Goal: Task Accomplishment & Management: Use online tool/utility

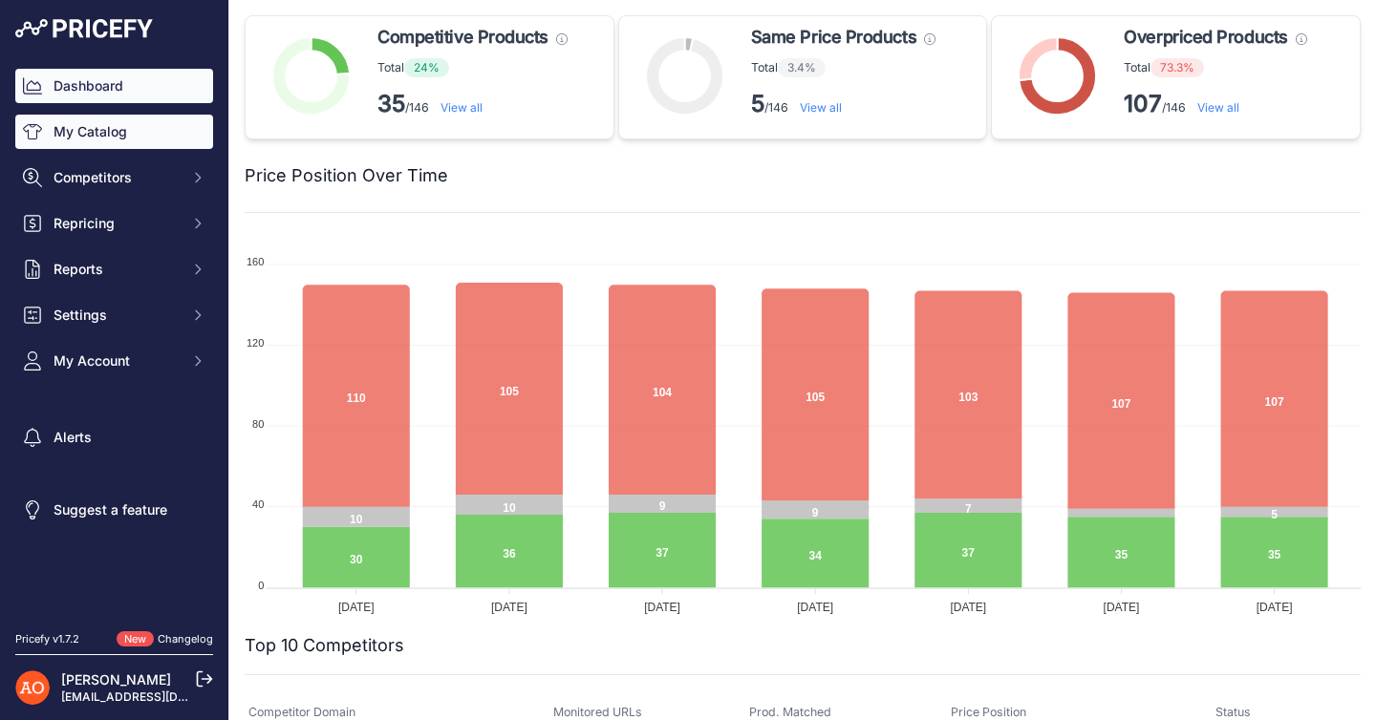
click at [129, 143] on link "My Catalog" at bounding box center [114, 132] width 198 height 34
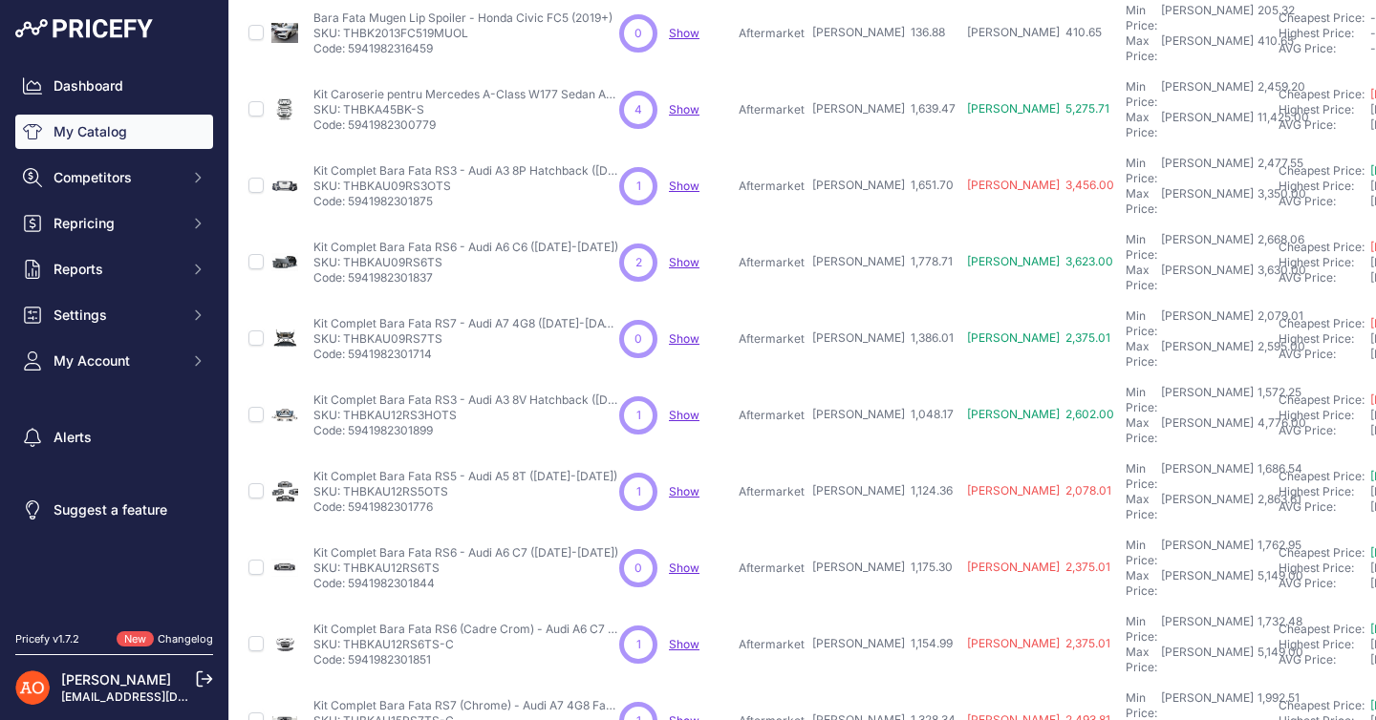
scroll to position [426, 0]
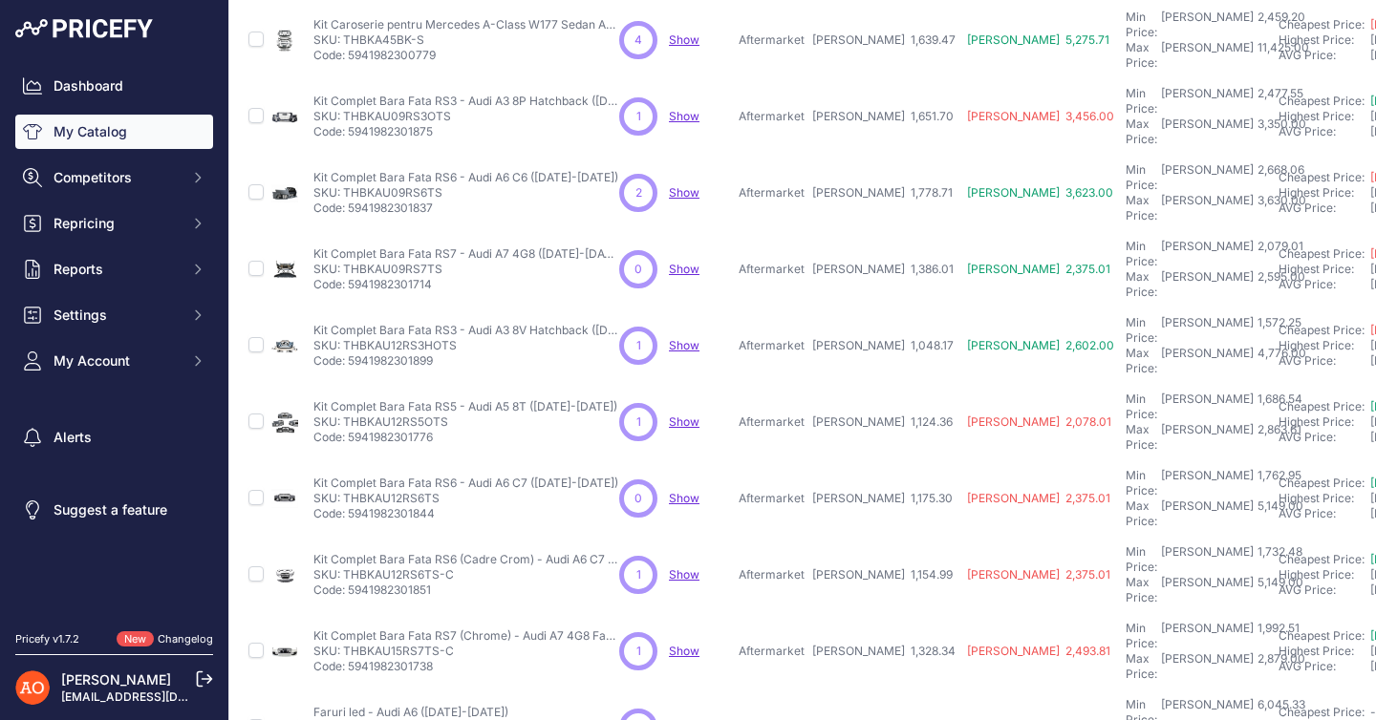
scroll to position [474, 0]
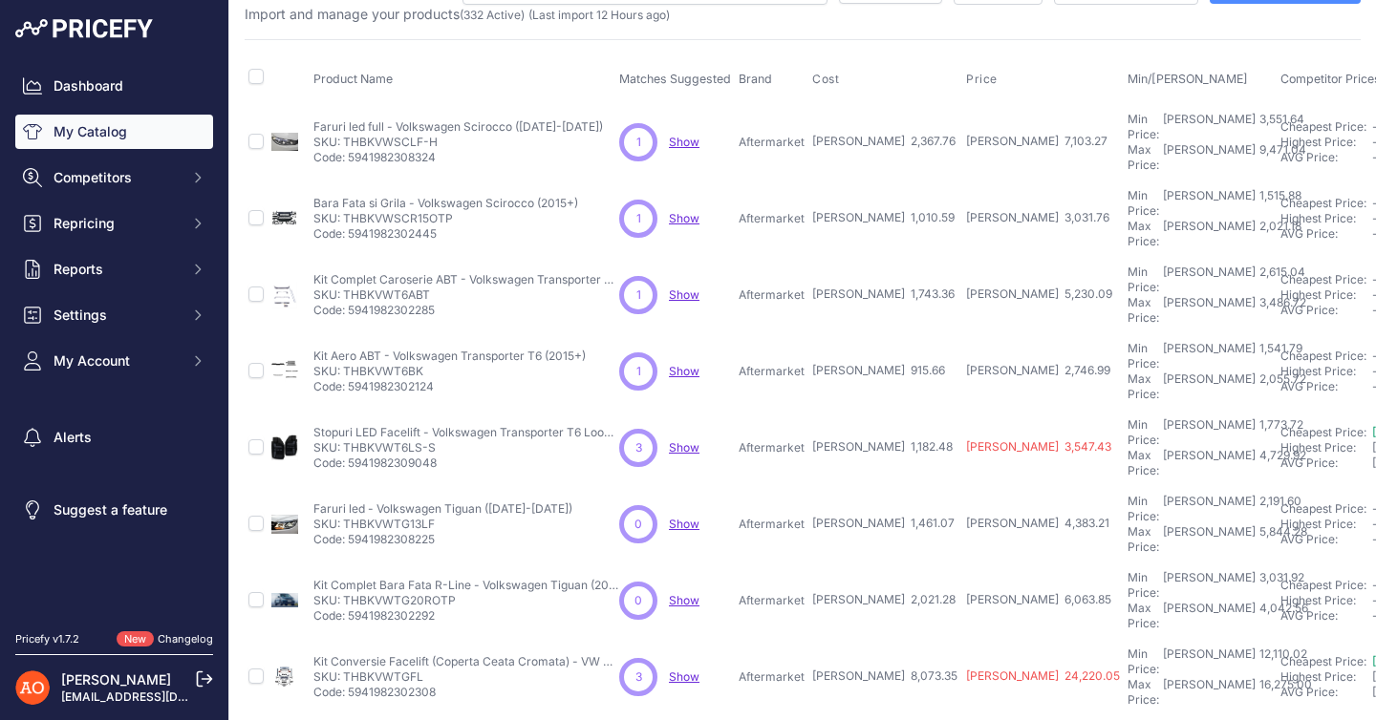
scroll to position [45, 0]
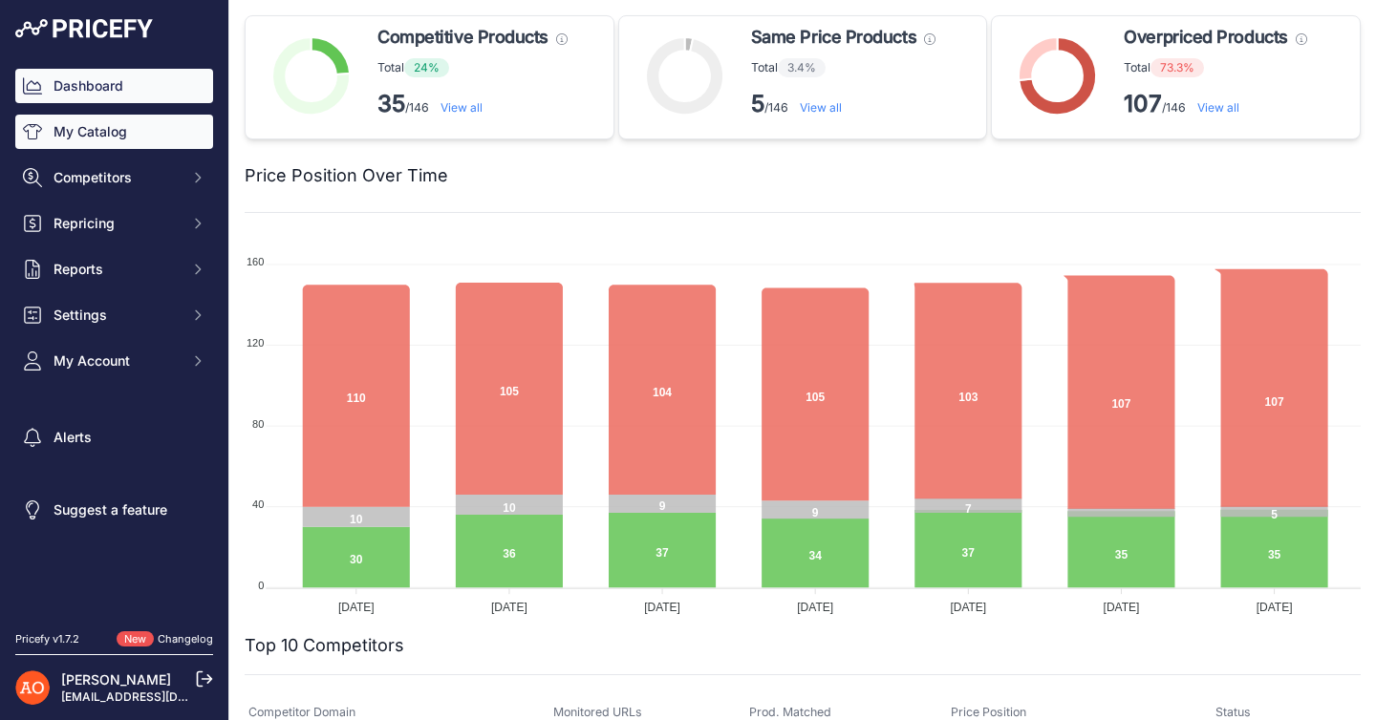
click at [122, 136] on link "My Catalog" at bounding box center [114, 132] width 198 height 34
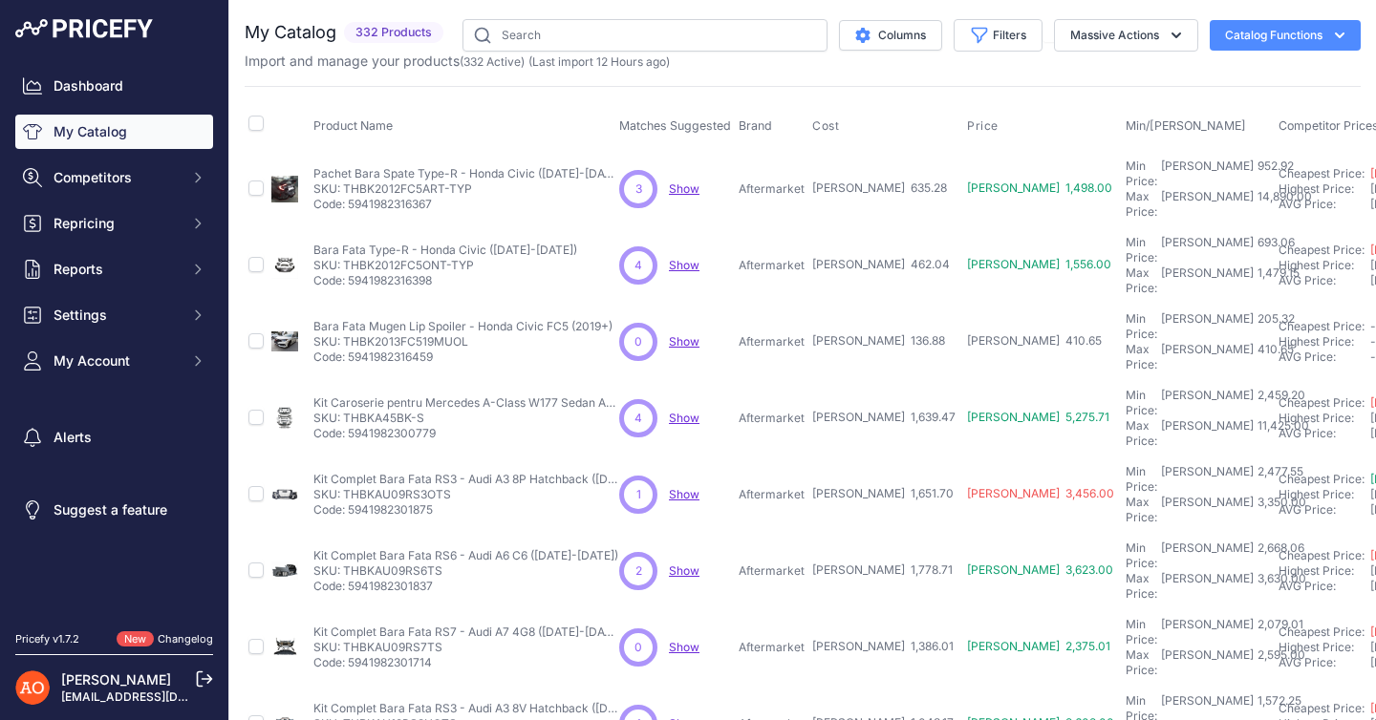
drag, startPoint x: 480, startPoint y: 238, endPoint x: 344, endPoint y: 240, distance: 135.7
click at [344, 258] on p "SKU: THBK2012FC5ONT-TYP" at bounding box center [445, 265] width 264 height 15
copy p "THBK2012FC5ONT-TYP"
click at [126, 88] on link "Dashboard" at bounding box center [114, 86] width 198 height 34
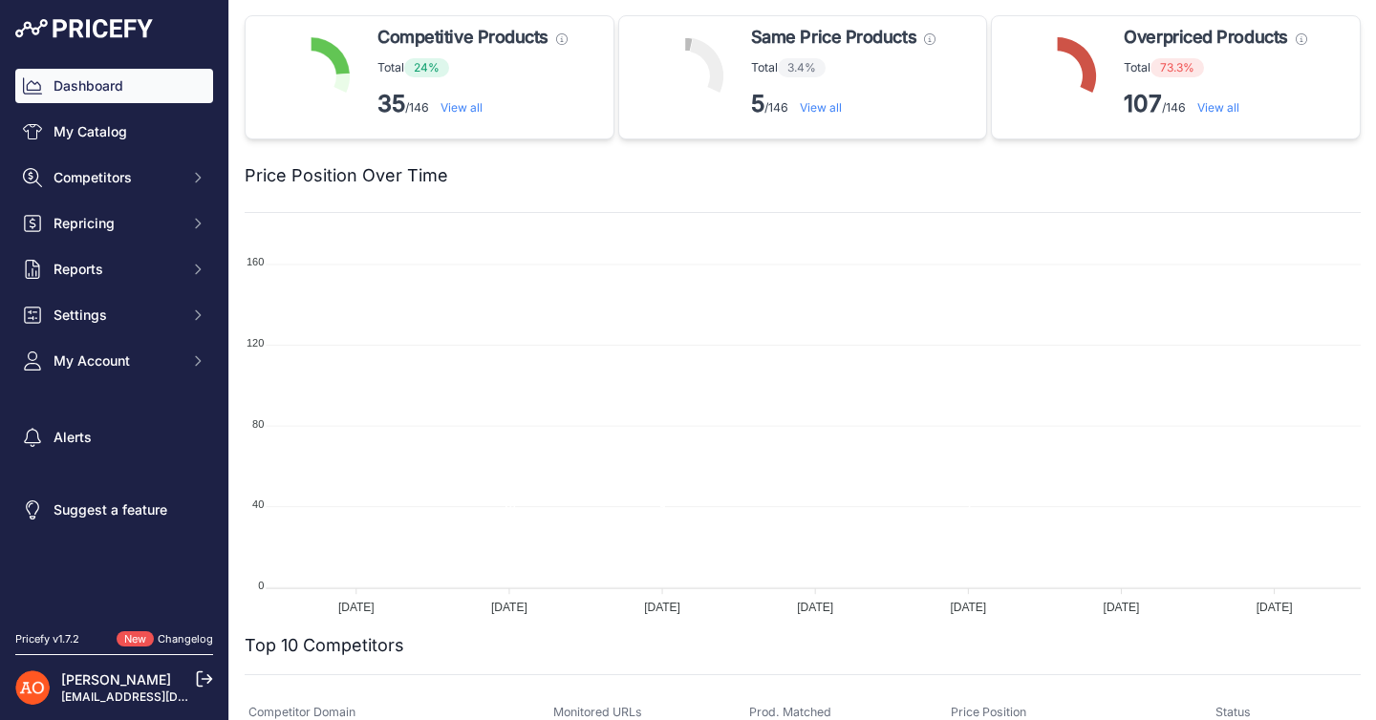
click at [103, 140] on link "My Catalog" at bounding box center [114, 132] width 198 height 34
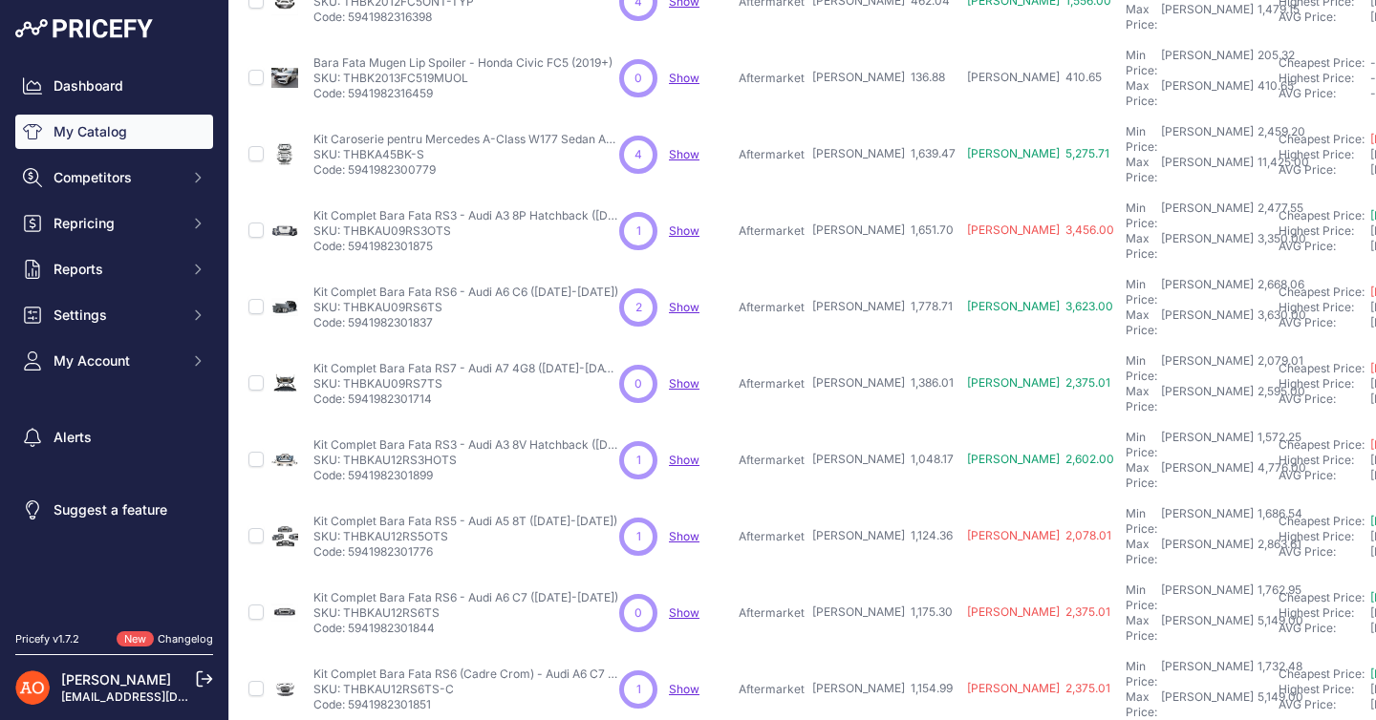
scroll to position [270, 0]
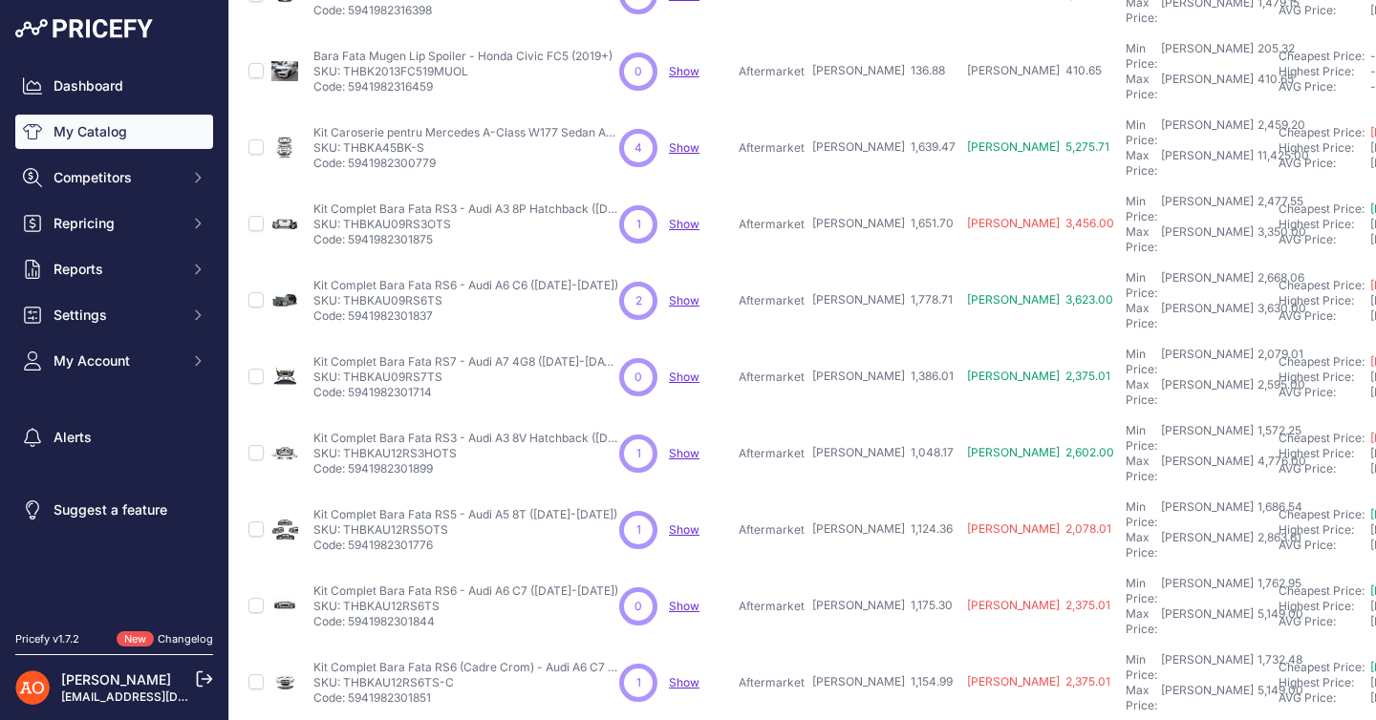
drag, startPoint x: 451, startPoint y: 396, endPoint x: 346, endPoint y: 399, distance: 105.2
click at [346, 523] on p "SKU: THBKAU12RS5OTS" at bounding box center [465, 530] width 304 height 15
copy p "THBKAU12RS5OTS"
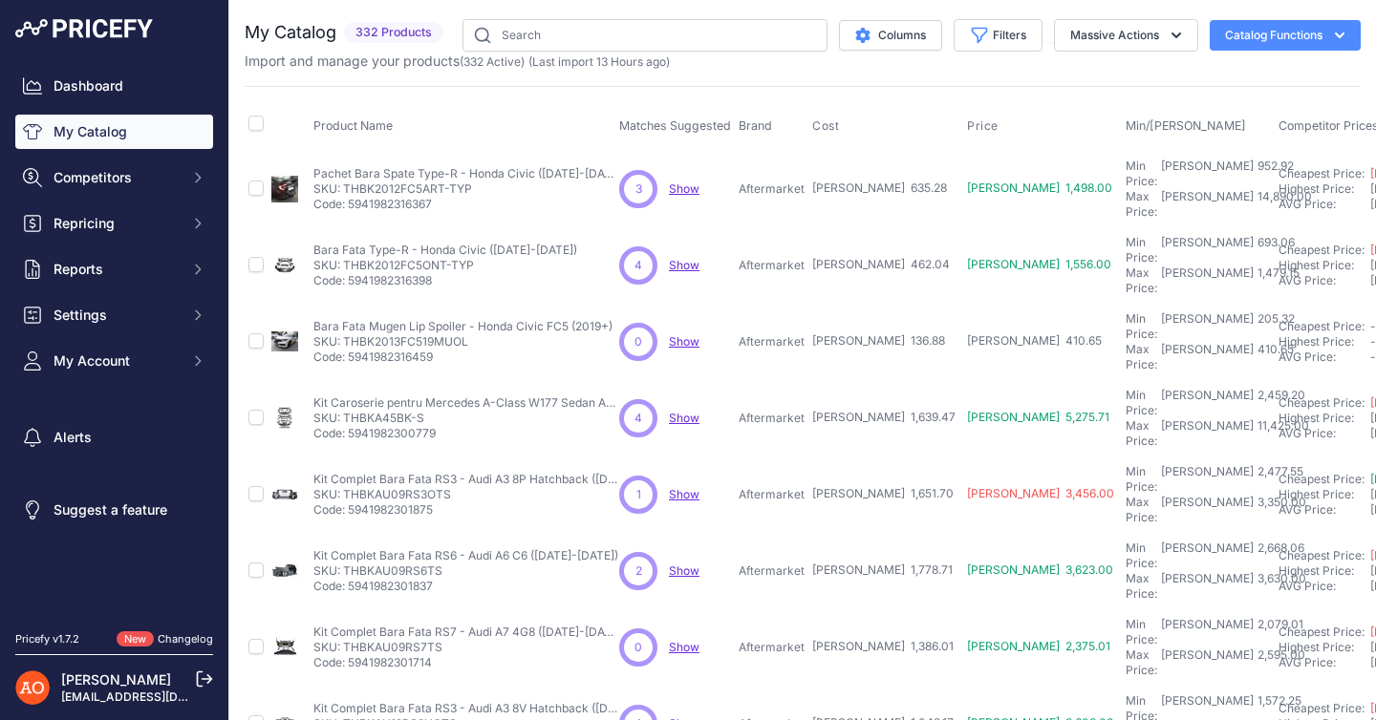
click at [584, 120] on th "Product Name" at bounding box center [463, 126] width 306 height 48
